Goal: Information Seeking & Learning: Check status

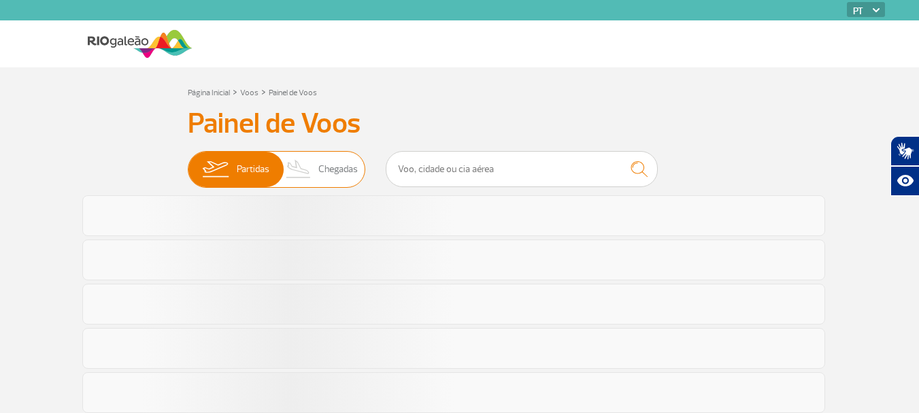
click at [329, 174] on span "Chegadas" at bounding box center [337, 169] width 39 height 35
click at [188, 163] on input "Partidas Chegadas" at bounding box center [188, 163] width 0 height 0
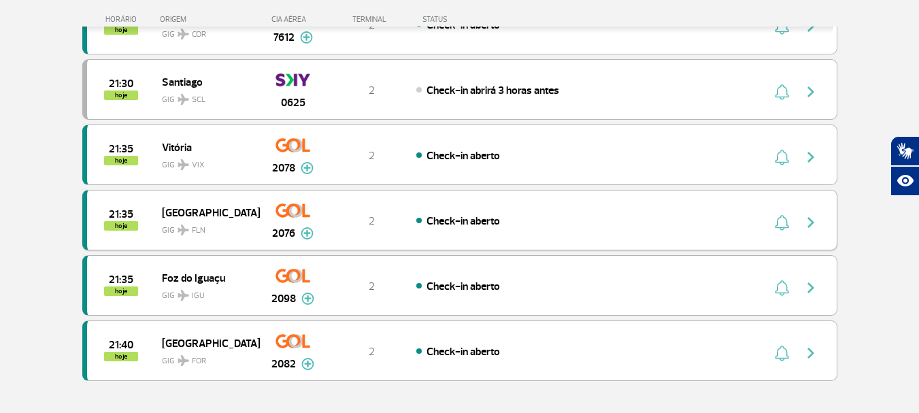
scroll to position [1293, 0]
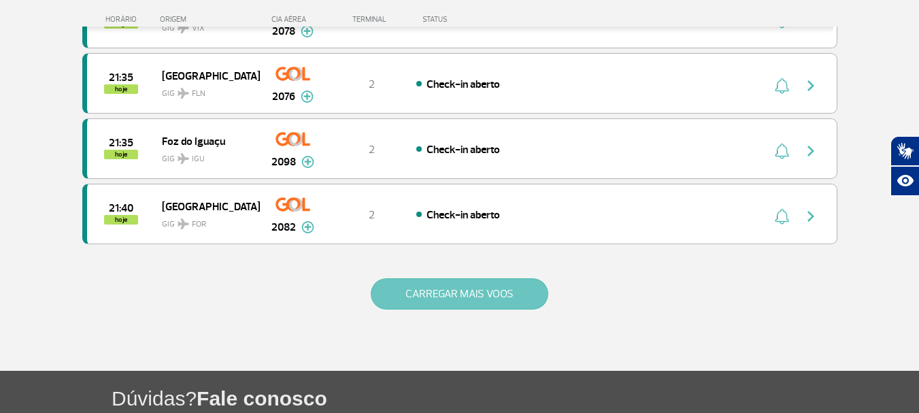
click at [428, 283] on button "CARREGAR MAIS VOOS" at bounding box center [460, 293] width 178 height 31
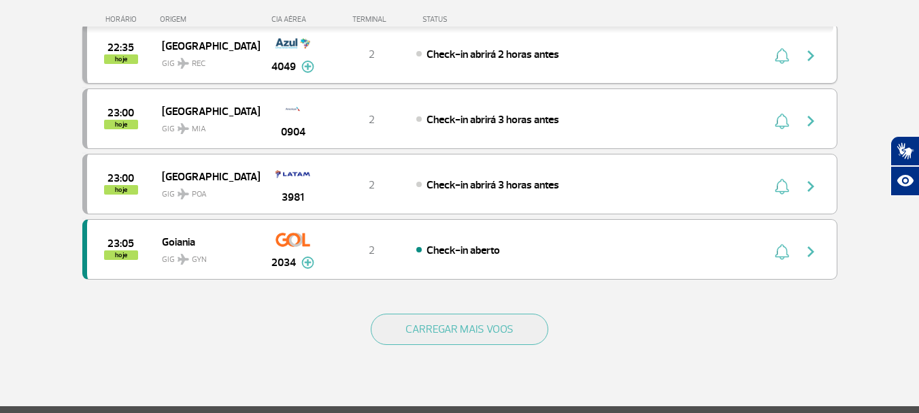
scroll to position [2586, 0]
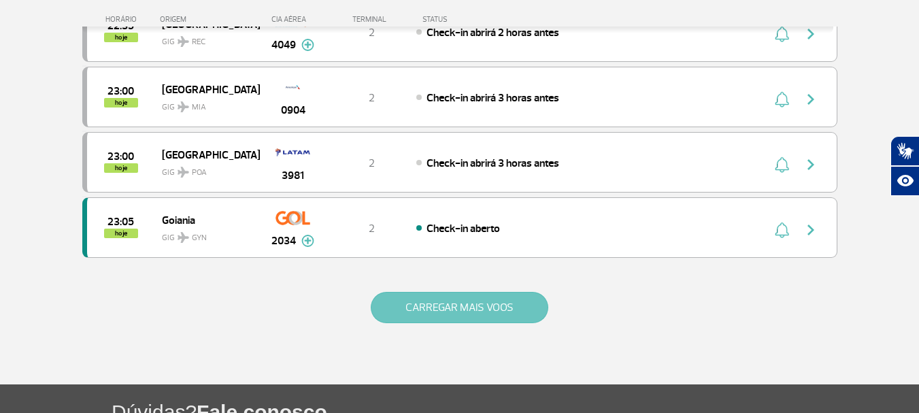
click at [442, 300] on button "CARREGAR MAIS VOOS" at bounding box center [460, 307] width 178 height 31
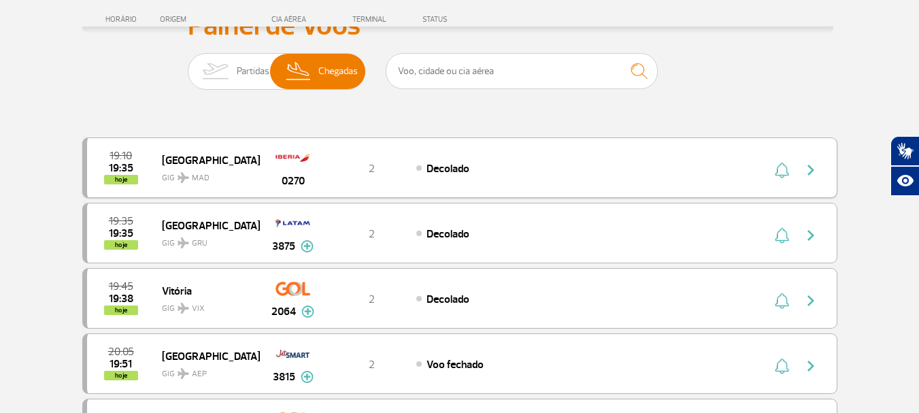
scroll to position [0, 0]
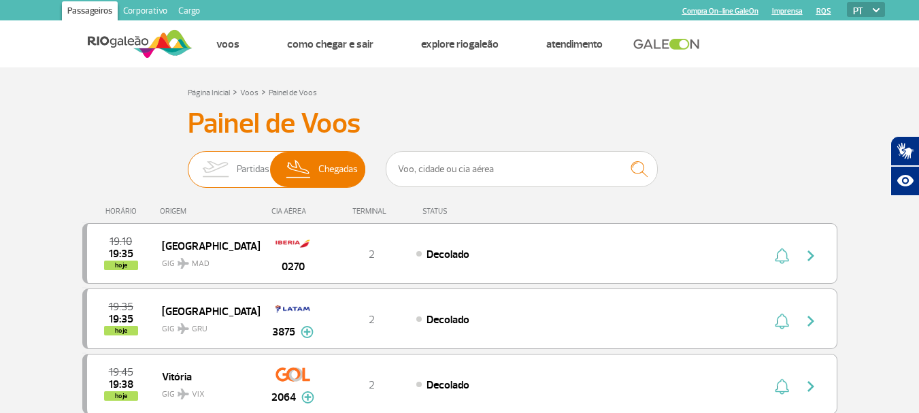
click at [320, 176] on span "Chegadas" at bounding box center [337, 169] width 39 height 35
click at [188, 163] on input "Partidas Chegadas" at bounding box center [188, 163] width 0 height 0
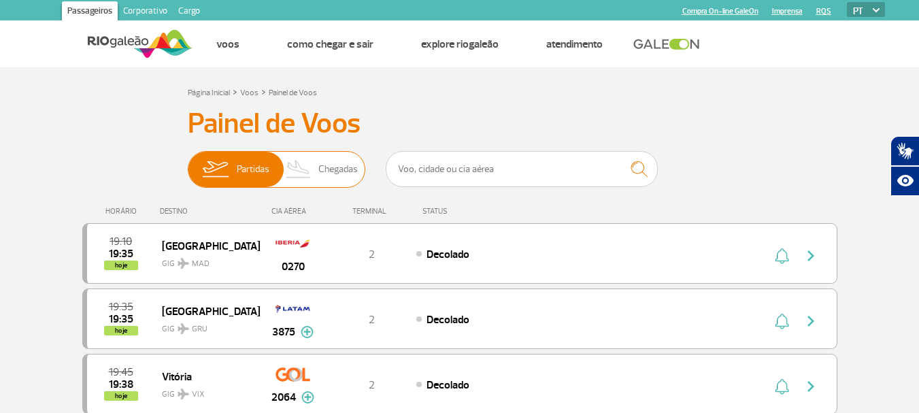
click at [340, 161] on span "Chegadas" at bounding box center [337, 169] width 39 height 35
click at [188, 163] on input "Partidas Chegadas" at bounding box center [188, 163] width 0 height 0
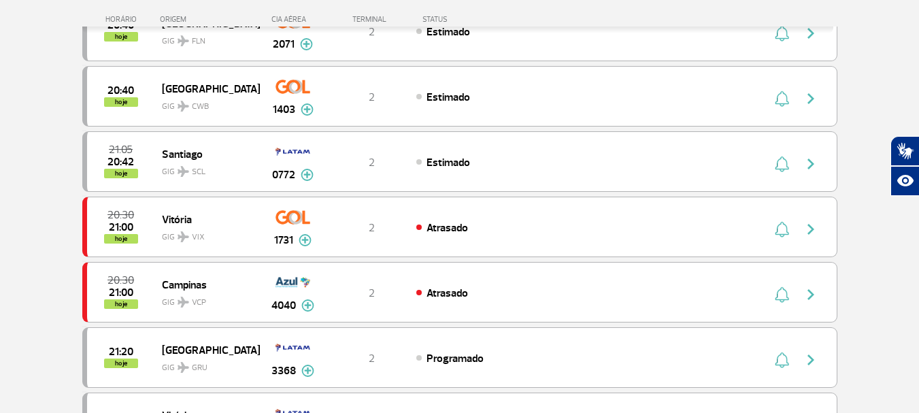
scroll to position [1293, 0]
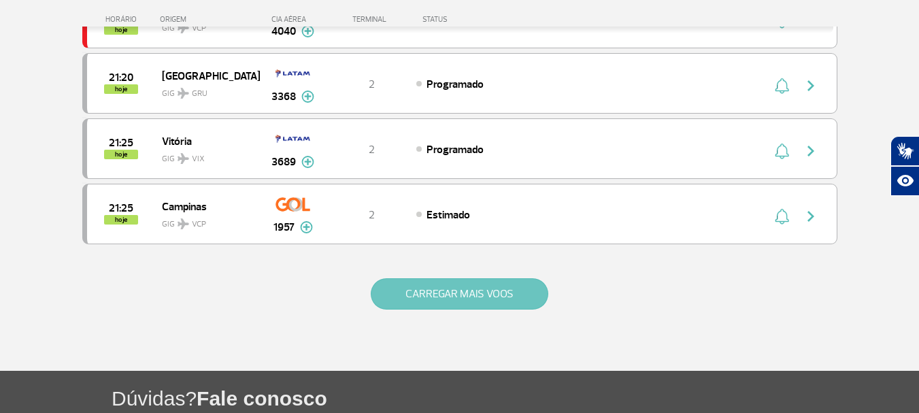
click at [442, 293] on button "CARREGAR MAIS VOOS" at bounding box center [460, 293] width 178 height 31
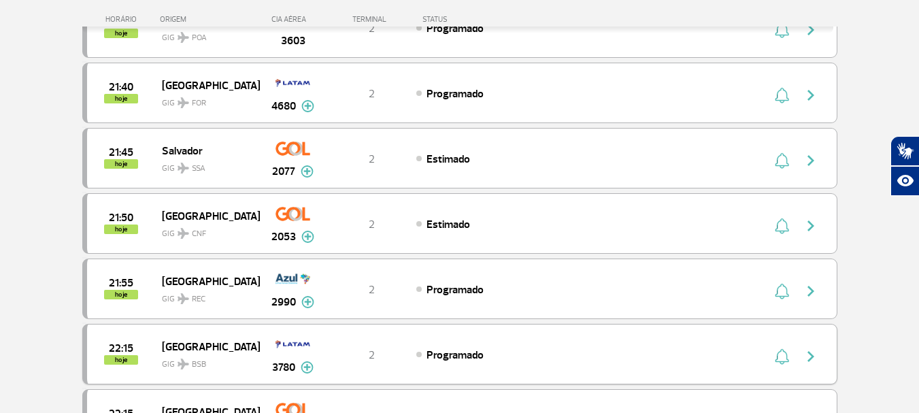
scroll to position [1633, 0]
